Goal: Task Accomplishment & Management: Complete application form

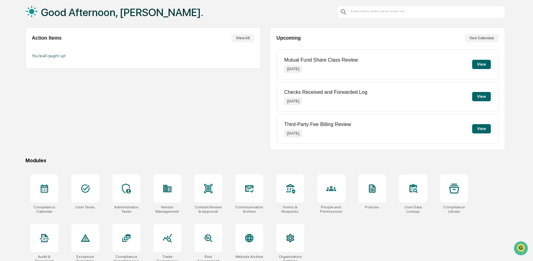
scroll to position [40, 0]
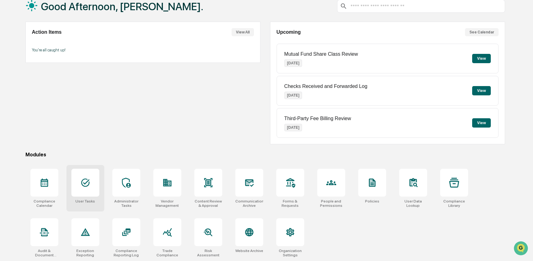
click at [79, 193] on div at bounding box center [85, 183] width 28 height 28
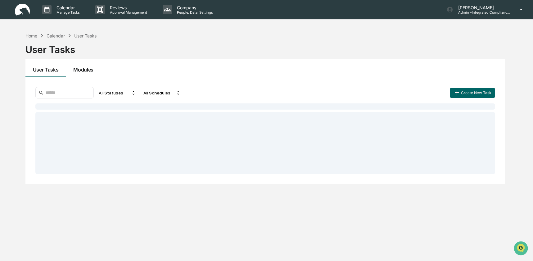
click at [82, 65] on button "Modules" at bounding box center [83, 68] width 35 height 18
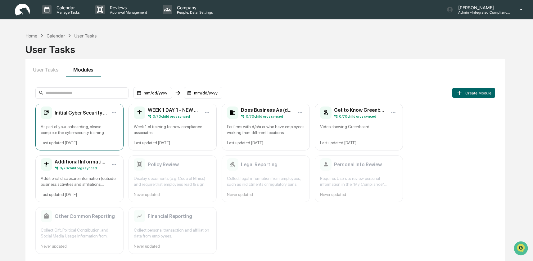
click at [90, 127] on div "As part of your onboarding, please complete the cybersecurity training module. …" at bounding box center [80, 130] width 78 height 12
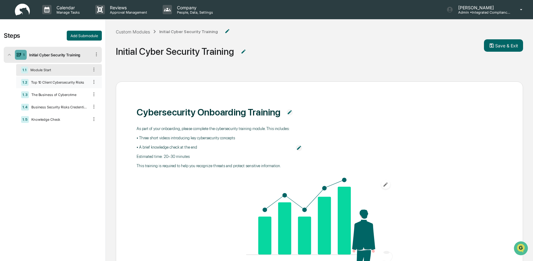
click at [65, 82] on div "Top 10 Client Cybersecurity Risks" at bounding box center [59, 82] width 60 height 4
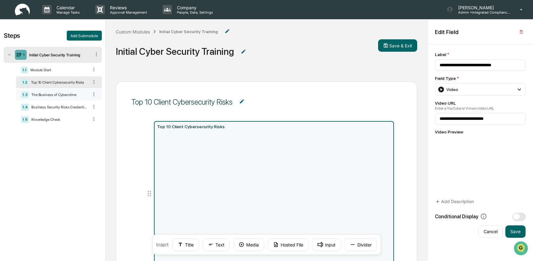
click at [64, 93] on div "1.3 The Business of Cybercrime" at bounding box center [59, 95] width 86 height 12
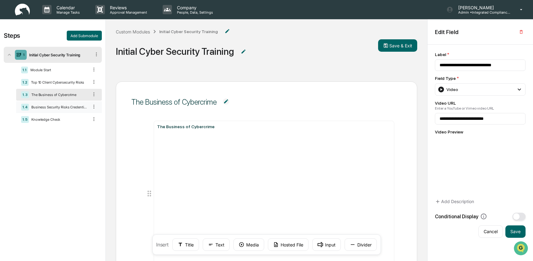
click at [64, 108] on div "Business Security Risks Credential Attacks & Account Takeover Explained" at bounding box center [59, 107] width 60 height 4
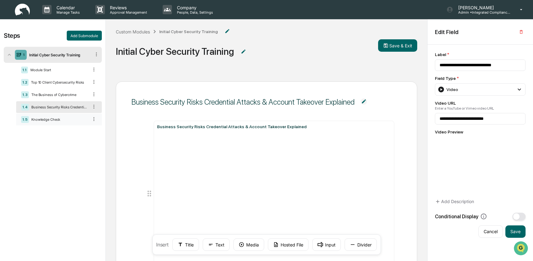
click at [58, 120] on div "Knowledge Check" at bounding box center [59, 120] width 60 height 4
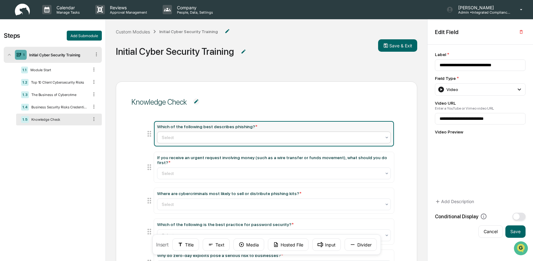
click at [219, 133] on div "Select" at bounding box center [271, 137] width 226 height 9
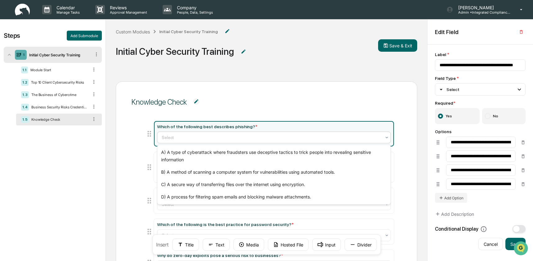
click at [219, 133] on div "Select" at bounding box center [271, 137] width 226 height 9
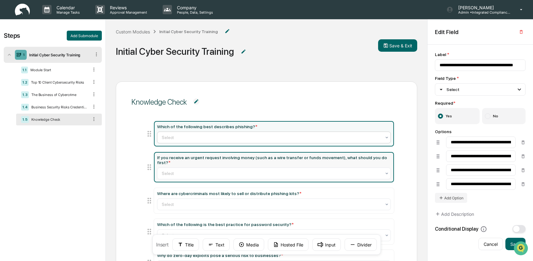
click at [212, 167] on div "If you receive an urgent request involving money (such as a wire transfer or fu…" at bounding box center [274, 167] width 234 height 24
type input "**********"
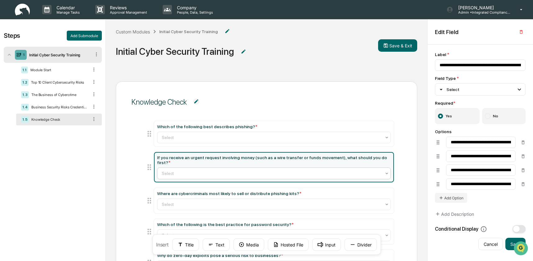
click at [191, 176] on div at bounding box center [272, 174] width 220 height 6
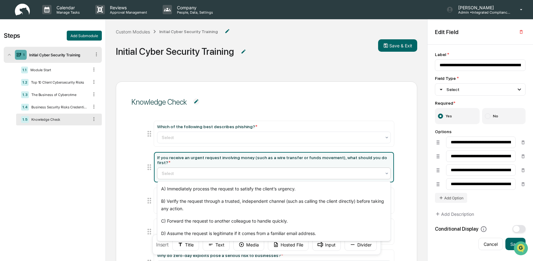
click at [191, 176] on div at bounding box center [272, 174] width 220 height 6
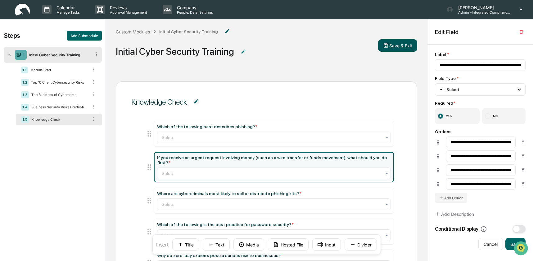
click at [393, 44] on button "Save & Exit" at bounding box center [397, 45] width 39 height 12
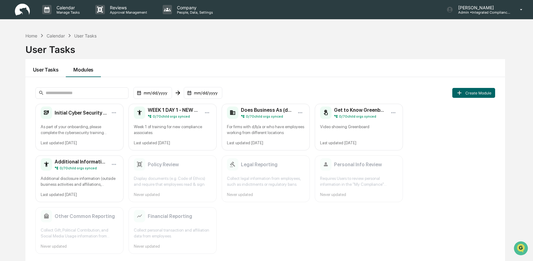
click at [58, 67] on button "User Tasks" at bounding box center [45, 68] width 41 height 18
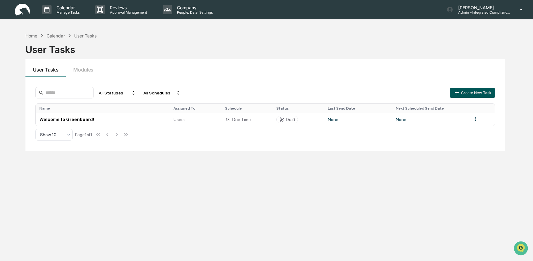
click at [491, 92] on button "Create New Task" at bounding box center [471, 93] width 45 height 10
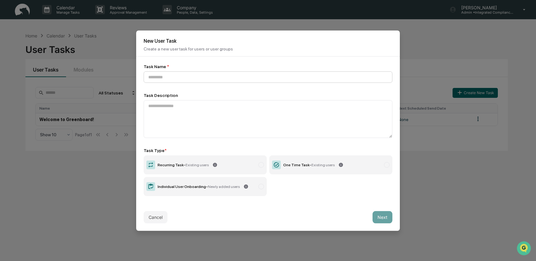
click at [244, 77] on input at bounding box center [268, 76] width 249 height 11
type input "**********"
click at [303, 172] on label "One Time Task - Existing users" at bounding box center [330, 164] width 123 height 19
click at [383, 216] on button "Next" at bounding box center [383, 217] width 20 height 12
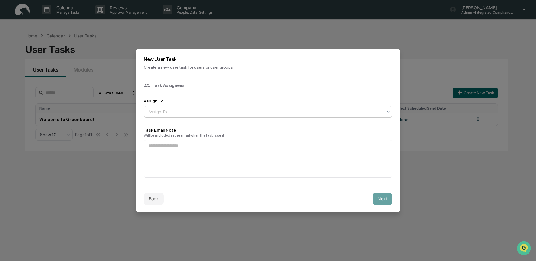
click at [185, 111] on div at bounding box center [265, 112] width 234 height 6
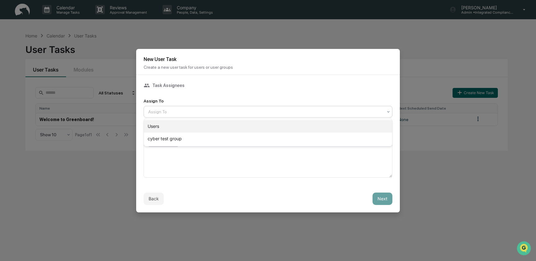
click at [187, 129] on div "Users" at bounding box center [268, 126] width 248 height 12
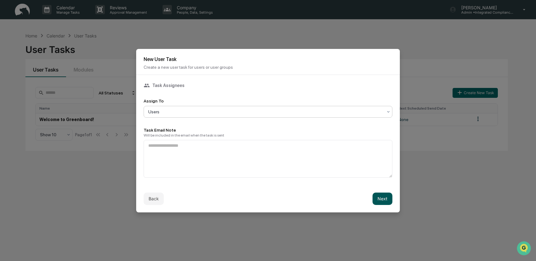
click at [386, 196] on button "Next" at bounding box center [383, 199] width 20 height 12
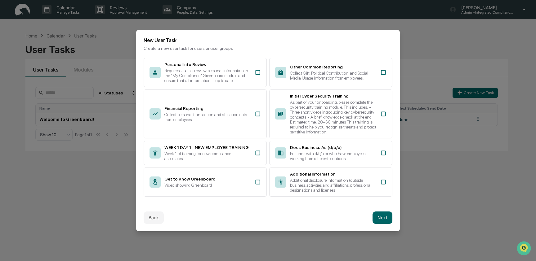
scroll to position [72, 0]
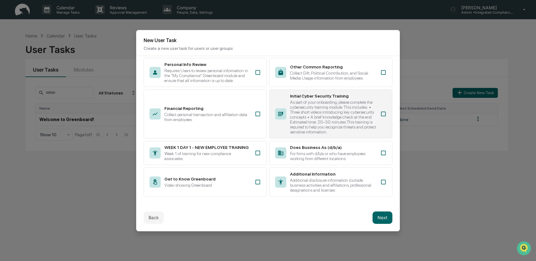
click at [362, 104] on div "As part of your onboarding, please complete the cybersecurity training module. …" at bounding box center [333, 117] width 87 height 35
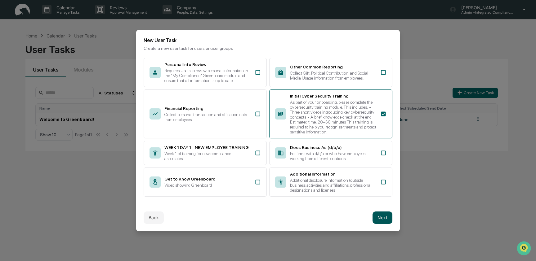
click at [384, 219] on button "Next" at bounding box center [383, 218] width 20 height 12
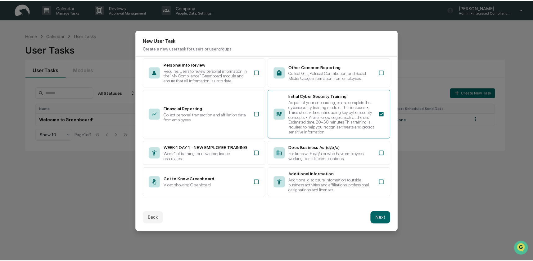
scroll to position [0, 0]
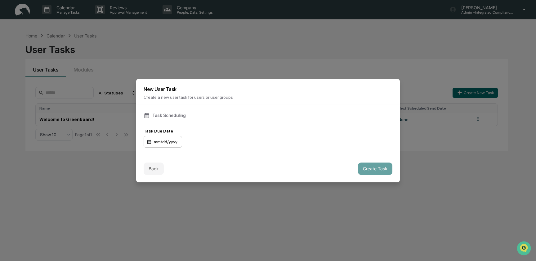
click at [166, 146] on div "mm/dd/yyyy" at bounding box center [163, 142] width 38 height 12
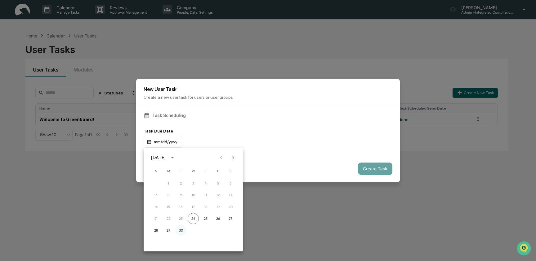
click at [180, 230] on button "30" at bounding box center [180, 230] width 11 height 11
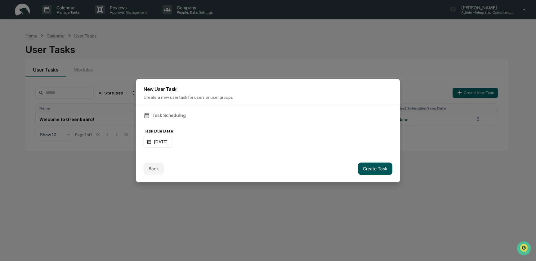
click at [374, 171] on button "Create Task" at bounding box center [375, 169] width 34 height 12
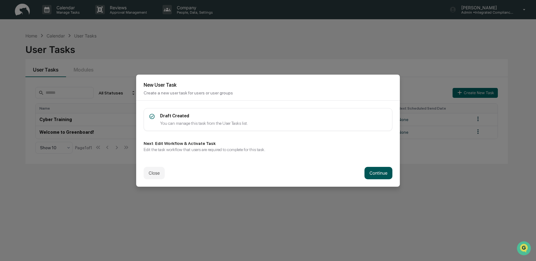
click at [374, 171] on button "Continue" at bounding box center [378, 173] width 28 height 12
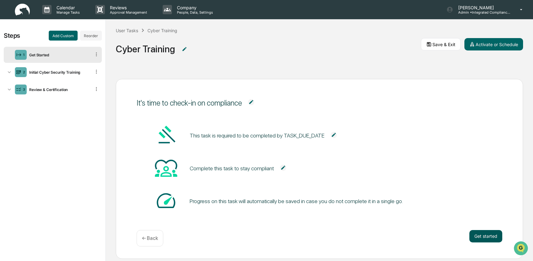
click at [481, 239] on button "Get started" at bounding box center [485, 236] width 33 height 12
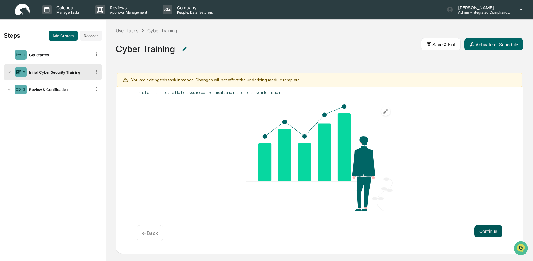
click at [479, 230] on button "Continue" at bounding box center [488, 231] width 28 height 12
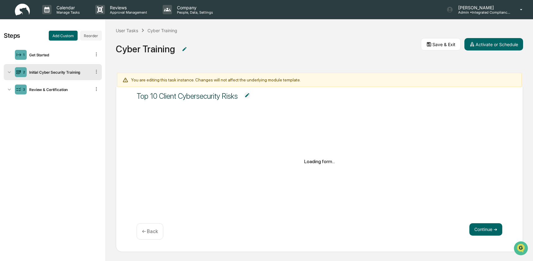
scroll to position [22, 0]
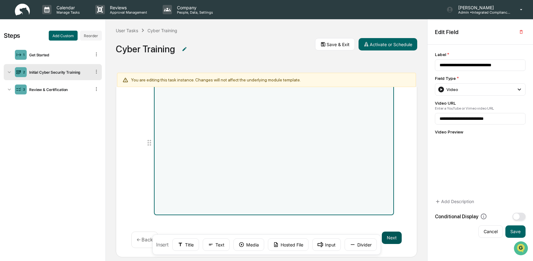
click at [394, 235] on button "Next" at bounding box center [392, 238] width 20 height 12
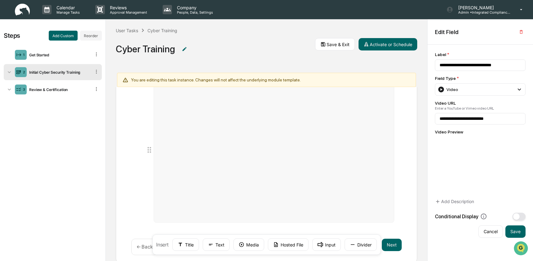
scroll to position [69, 0]
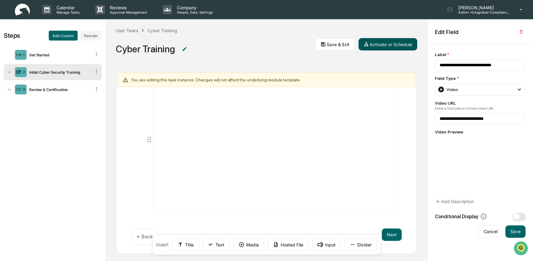
click at [385, 44] on button "Activate or Schedule" at bounding box center [387, 44] width 59 height 12
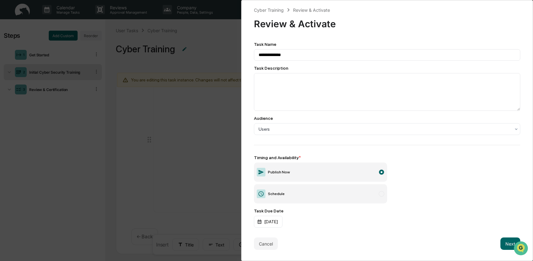
scroll to position [4, 0]
click at [502, 239] on button "Next" at bounding box center [510, 244] width 20 height 12
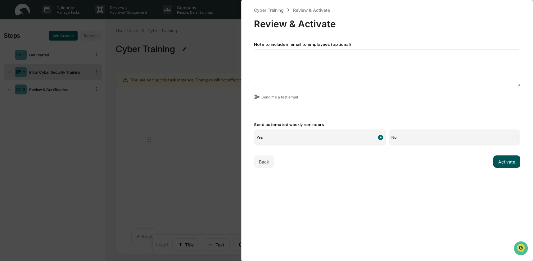
click at [493, 162] on button "Activate" at bounding box center [506, 162] width 27 height 12
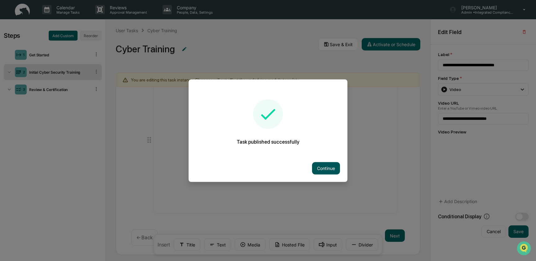
click at [331, 172] on button "Continue" at bounding box center [326, 168] width 28 height 12
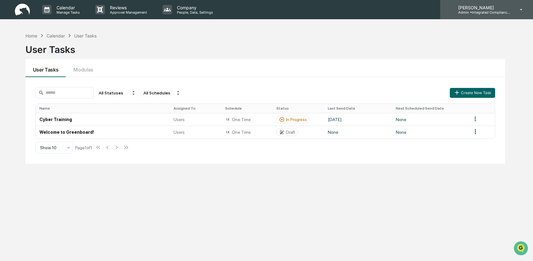
click at [478, 6] on p "[PERSON_NAME]" at bounding box center [482, 7] width 58 height 5
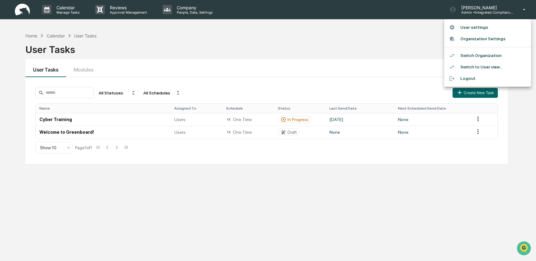
click at [491, 65] on li "Switch to User view..." at bounding box center [487, 66] width 87 height 11
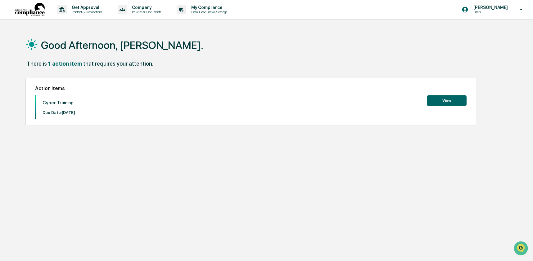
click at [428, 99] on button "View" at bounding box center [446, 101] width 40 height 11
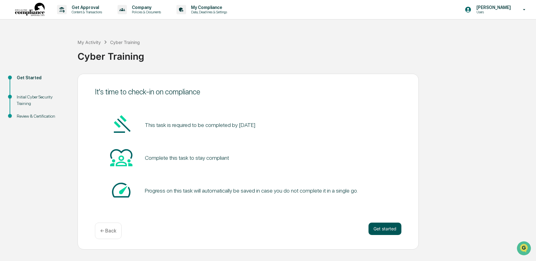
click at [382, 228] on button "Get started" at bounding box center [384, 229] width 33 height 12
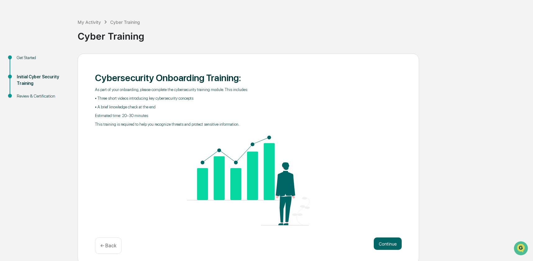
scroll to position [24, 0]
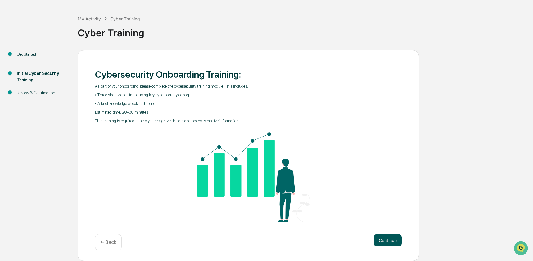
click at [386, 238] on button "Continue" at bounding box center [387, 240] width 28 height 12
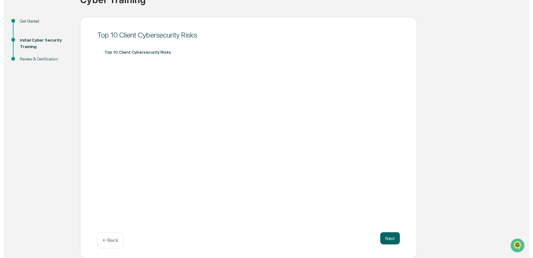
scroll to position [57, 0]
click at [394, 241] on button "Next" at bounding box center [392, 241] width 20 height 12
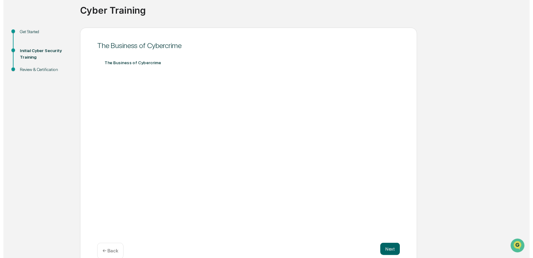
scroll to position [49, 0]
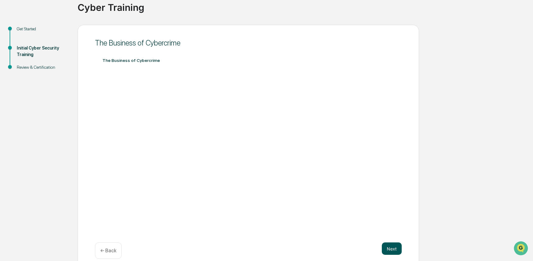
click at [391, 251] on button "Next" at bounding box center [392, 249] width 20 height 12
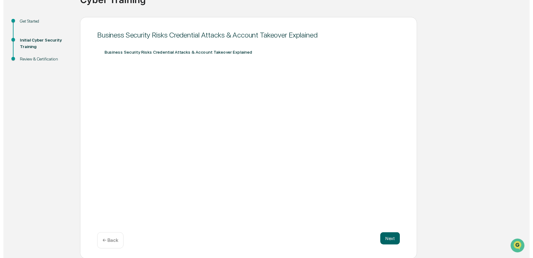
scroll to position [57, 0]
click at [390, 242] on button "Next" at bounding box center [392, 241] width 20 height 12
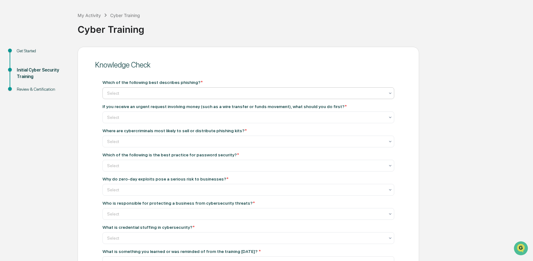
scroll to position [27, 0]
click at [221, 92] on div at bounding box center [245, 93] width 277 height 6
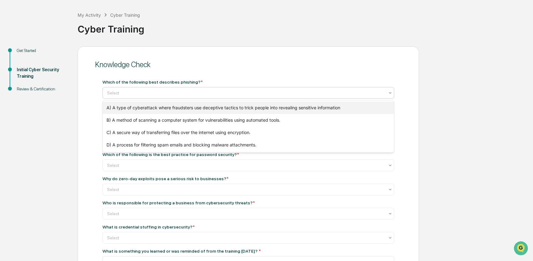
click at [201, 107] on div "A) A type of cyberattack where fraudsters use deceptive tactics to trick people…" at bounding box center [248, 108] width 291 height 12
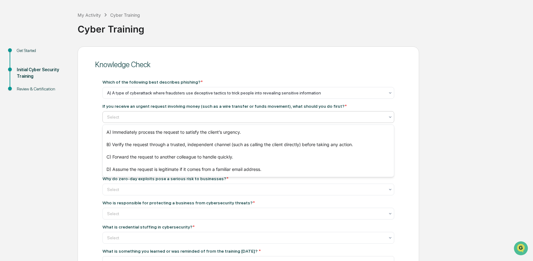
click at [149, 115] on div at bounding box center [245, 117] width 277 height 6
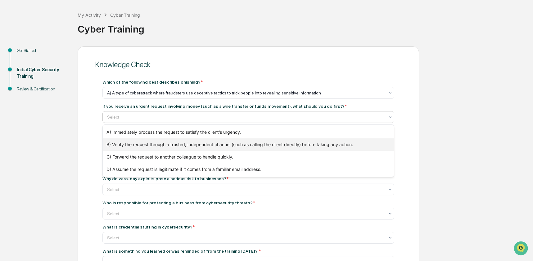
click at [150, 149] on div "B) Verify the request through a trusted, independent channel (such as calling t…" at bounding box center [248, 145] width 291 height 12
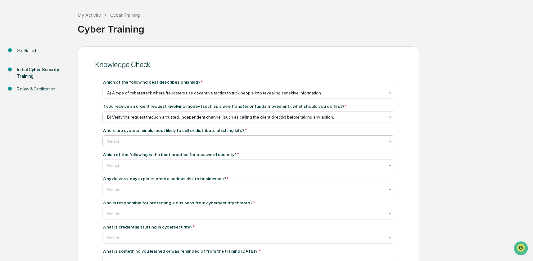
click at [172, 144] on div at bounding box center [245, 141] width 277 height 6
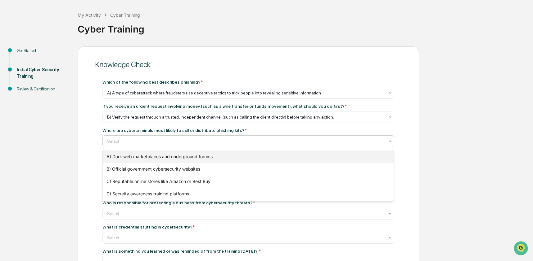
click at [167, 158] on div "A) Dark web marketplaces and underground forums" at bounding box center [248, 157] width 291 height 12
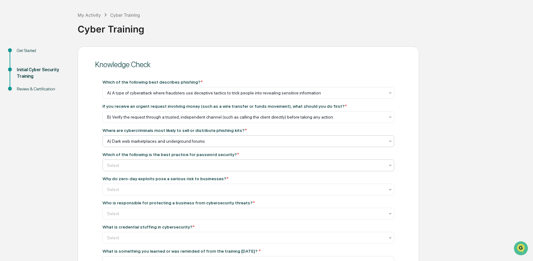
click at [155, 172] on div "Select" at bounding box center [248, 166] width 292 height 12
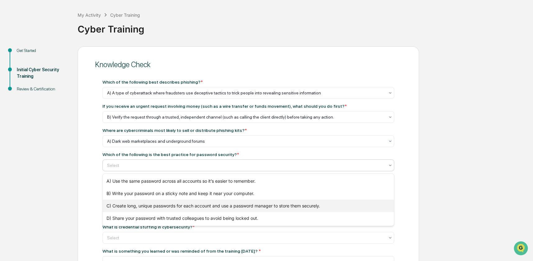
click at [147, 208] on div "C) Create long, unique passwords for each account and use a password manager to…" at bounding box center [248, 206] width 291 height 12
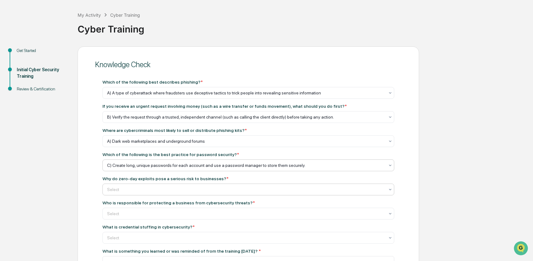
click at [154, 193] on div at bounding box center [245, 190] width 277 height 6
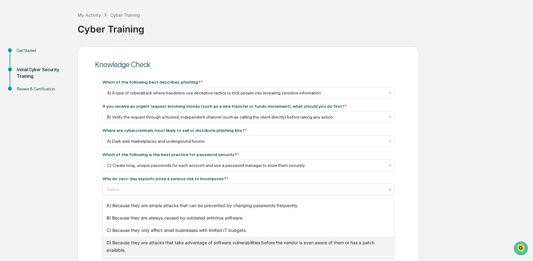
click at [143, 242] on div "D) Because they are attacks that take advantage of software vulnerabilities bef…" at bounding box center [248, 247] width 291 height 20
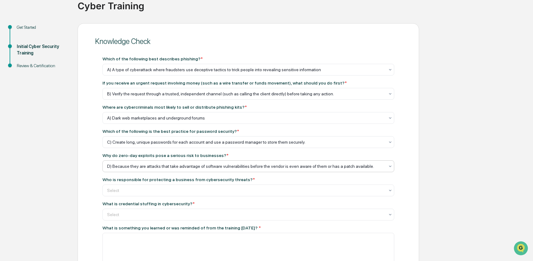
scroll to position [53, 0]
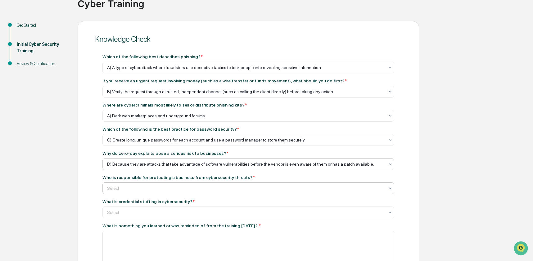
click at [115, 187] on div at bounding box center [245, 188] width 277 height 6
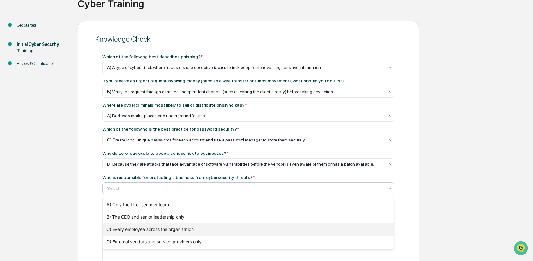
click at [132, 232] on div "C) Every employee across the organization" at bounding box center [248, 230] width 291 height 12
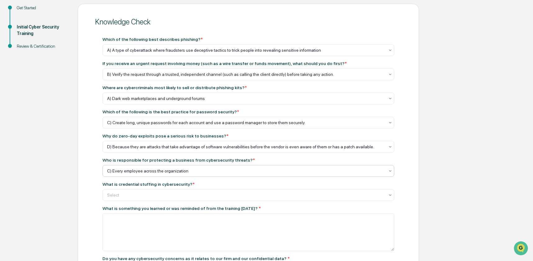
scroll to position [72, 0]
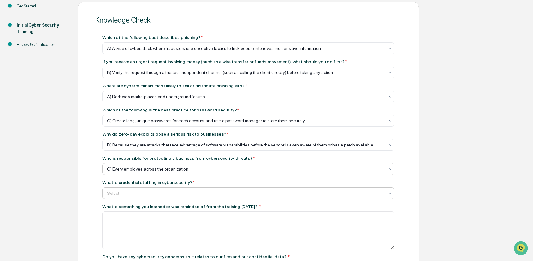
click at [157, 195] on div at bounding box center [245, 193] width 277 height 6
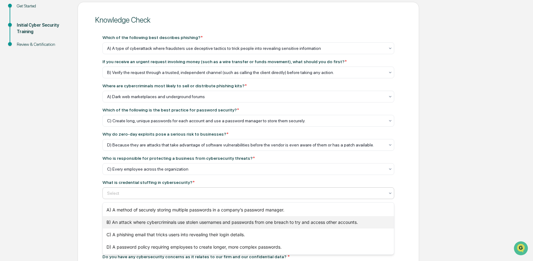
click at [160, 222] on div "B) An attack where cybercriminals use stolen usernames and passwords from one b…" at bounding box center [248, 222] width 291 height 12
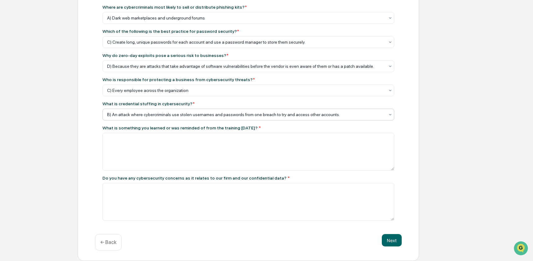
scroll to position [153, 0]
click at [163, 153] on textarea at bounding box center [248, 152] width 292 height 38
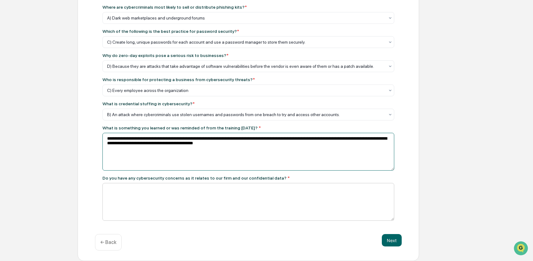
type textarea "**********"
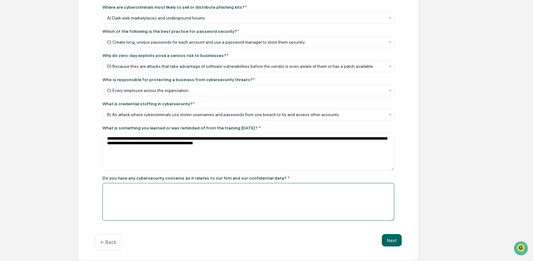
click at [170, 208] on textarea at bounding box center [248, 202] width 292 height 38
type textarea "**"
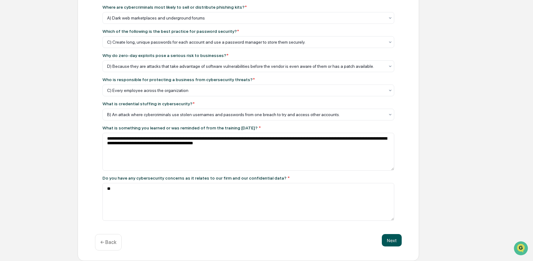
click at [384, 241] on button "Next" at bounding box center [392, 240] width 20 height 12
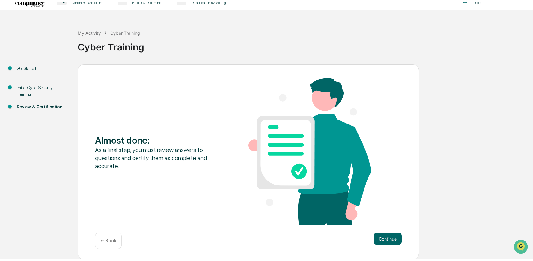
scroll to position [0, 0]
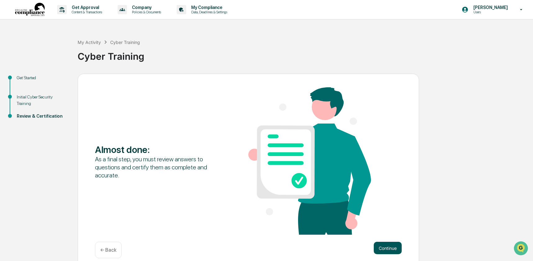
click at [392, 247] on button "Continue" at bounding box center [387, 248] width 28 height 12
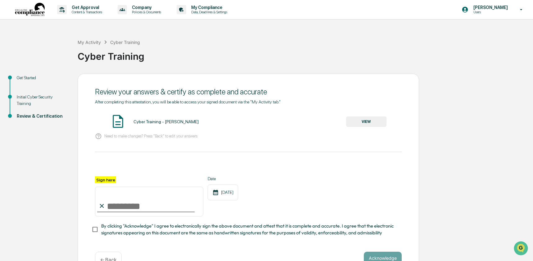
click at [122, 204] on input "Sign here" at bounding box center [149, 202] width 108 height 30
type input "**********"
click at [373, 120] on button "VIEW" at bounding box center [366, 122] width 40 height 11
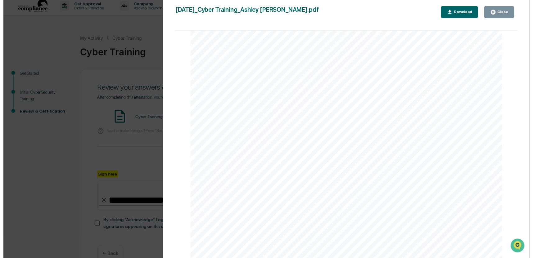
scroll to position [17, 0]
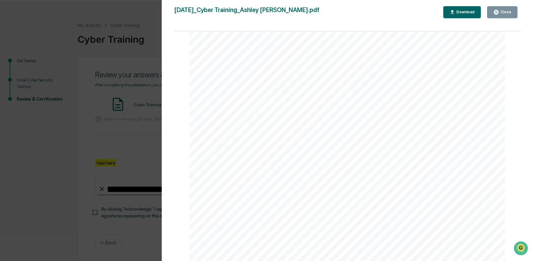
click at [144, 160] on div "Version History [DATE] 05:13 PM [PERSON_NAME] [DATE]_Cyber Training_Ashley [PER…" at bounding box center [266, 130] width 533 height 261
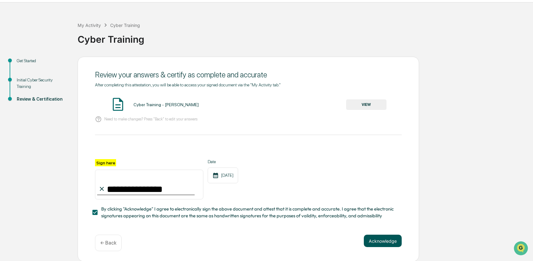
click at [375, 239] on button "Acknowledge" at bounding box center [383, 241] width 38 height 12
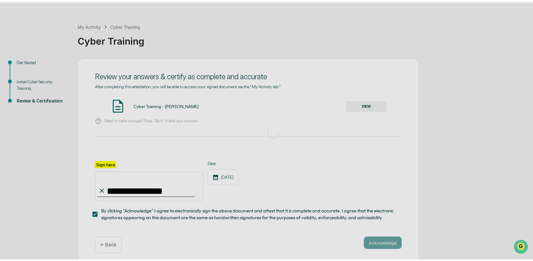
scroll to position [0, 0]
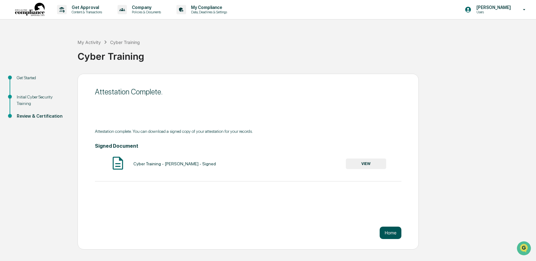
click at [391, 234] on button "Home" at bounding box center [391, 233] width 22 height 12
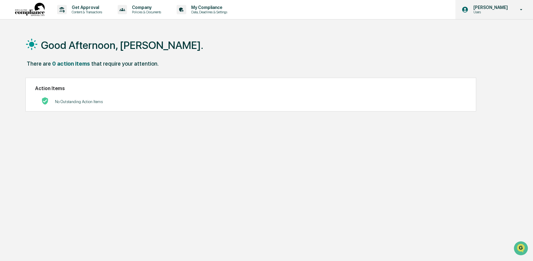
click at [462, 17] on div "[PERSON_NAME] Users" at bounding box center [494, 9] width 78 height 19
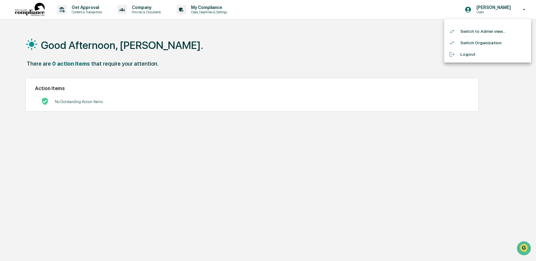
click at [473, 33] on li "Switch to Admin view..." at bounding box center [487, 31] width 87 height 11
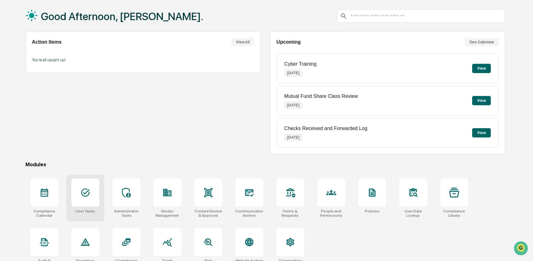
scroll to position [29, 0]
click at [87, 194] on icon at bounding box center [85, 193] width 10 height 10
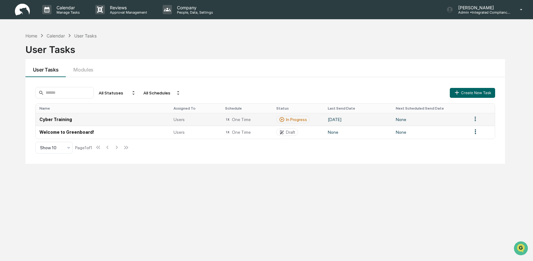
click at [148, 120] on td "Cyber Training" at bounding box center [103, 119] width 134 height 13
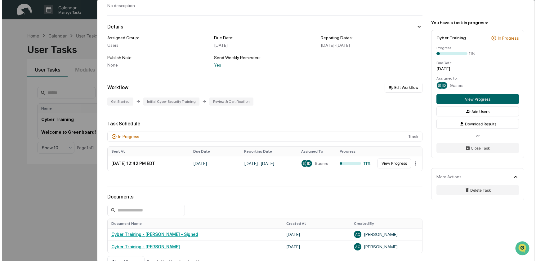
scroll to position [2, 0]
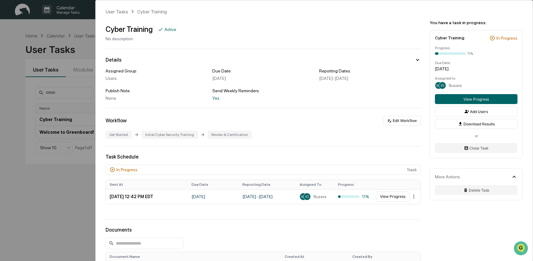
click at [31, 188] on div "User Tasks Cyber Training Cyber Training Active No description Details Assigned…" at bounding box center [266, 130] width 533 height 261
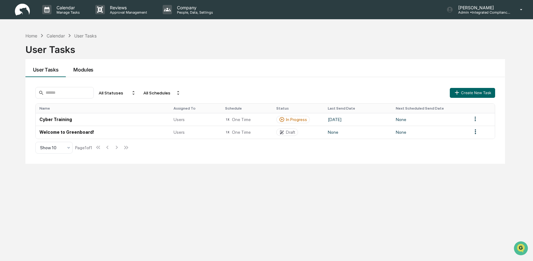
click at [83, 72] on button "Modules" at bounding box center [83, 68] width 35 height 18
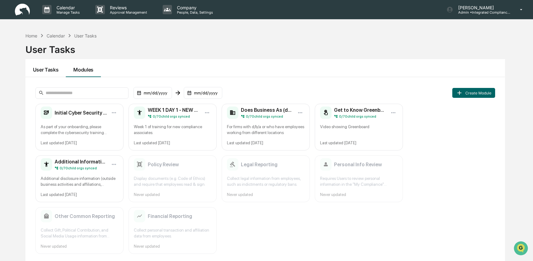
click at [38, 71] on button "User Tasks" at bounding box center [45, 68] width 41 height 18
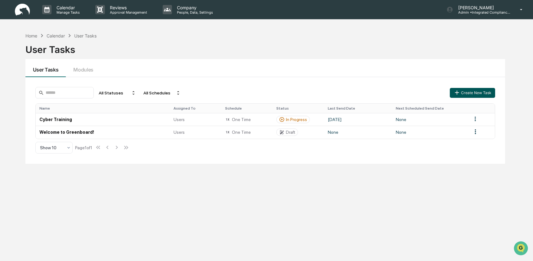
click at [475, 95] on button "Create New Task" at bounding box center [471, 93] width 45 height 10
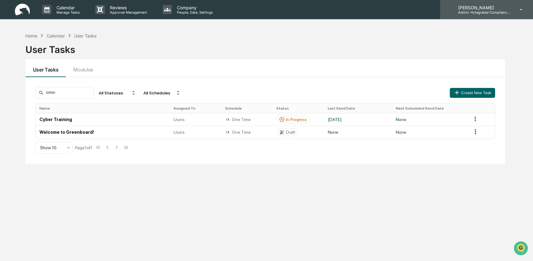
click at [509, 16] on div "Ashley Craddock Admin • Integrated Compliance Advisors - Consultants" at bounding box center [486, 9] width 93 height 19
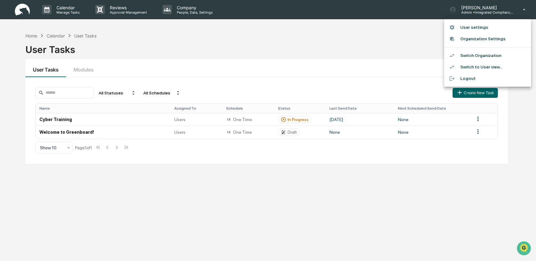
click at [494, 58] on li "Switch Organization" at bounding box center [487, 55] width 87 height 11
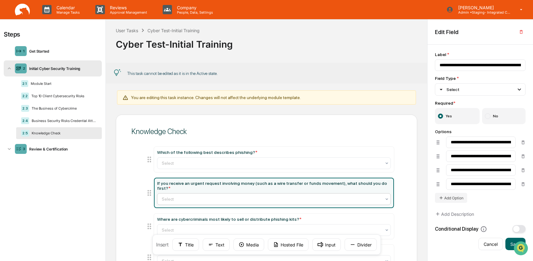
scroll to position [34, 0]
